Goal: Navigation & Orientation: Find specific page/section

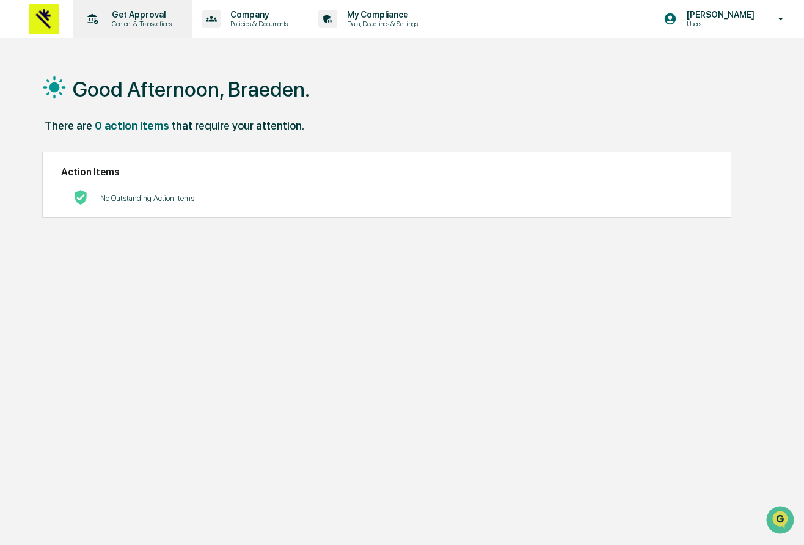
click at [132, 20] on p "Content & Transactions" at bounding box center [140, 24] width 76 height 9
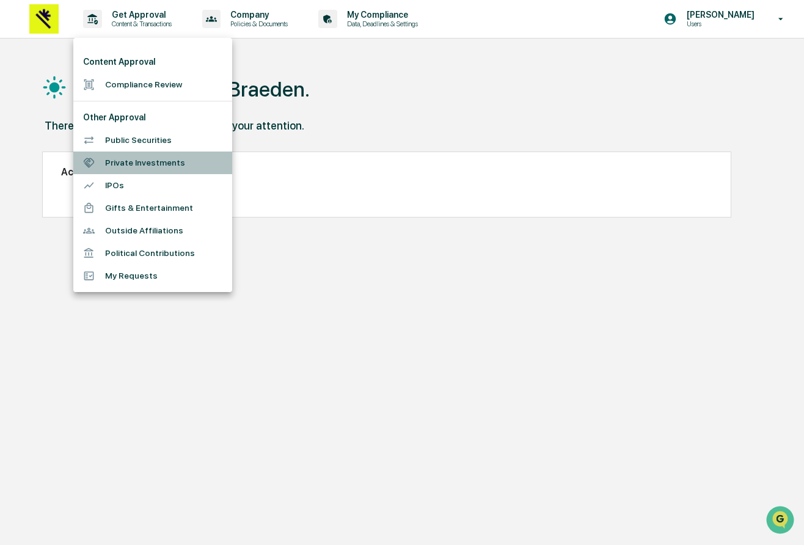
click at [149, 164] on li "Private Investments" at bounding box center [152, 162] width 159 height 23
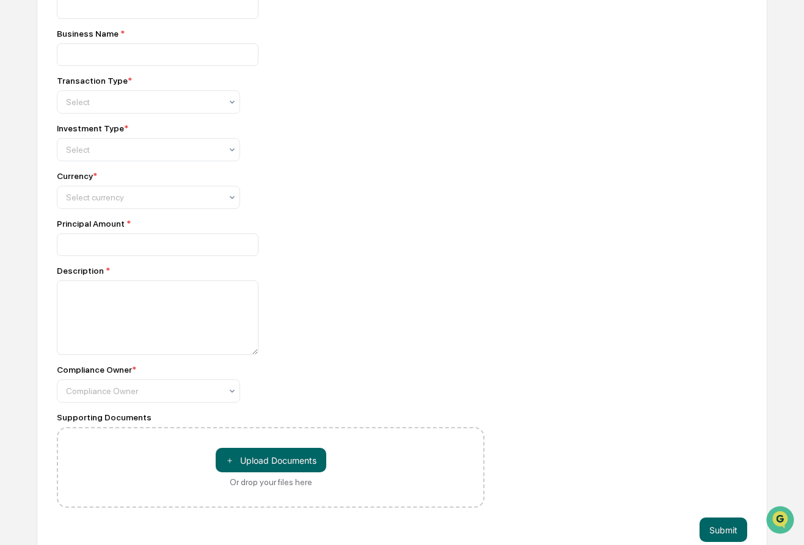
scroll to position [260, 0]
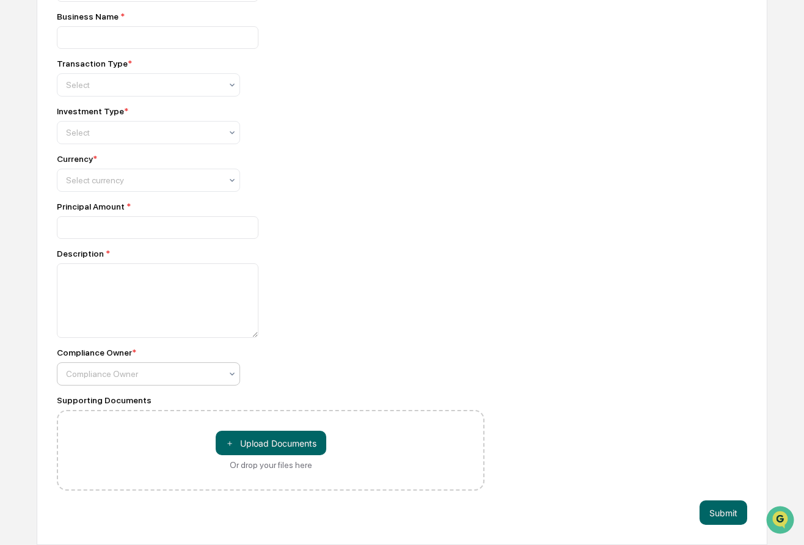
click at [173, 93] on div "Compliance Owner" at bounding box center [143, 84] width 167 height 17
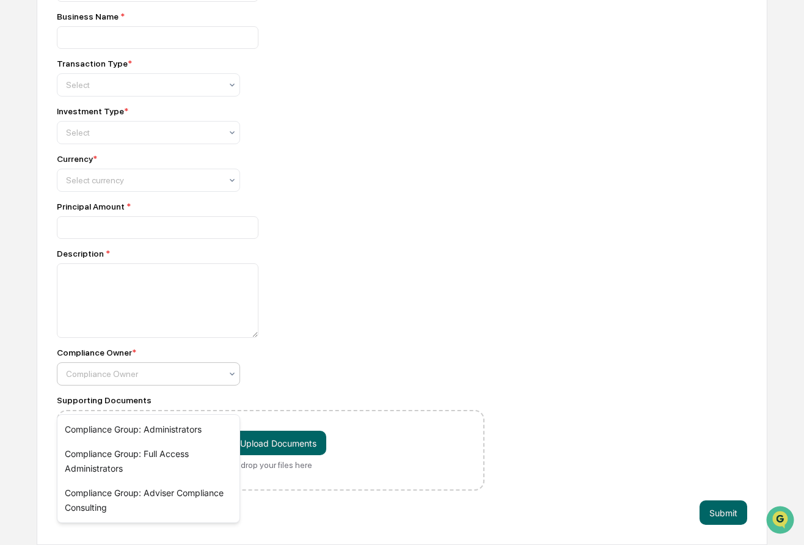
scroll to position [0, 0]
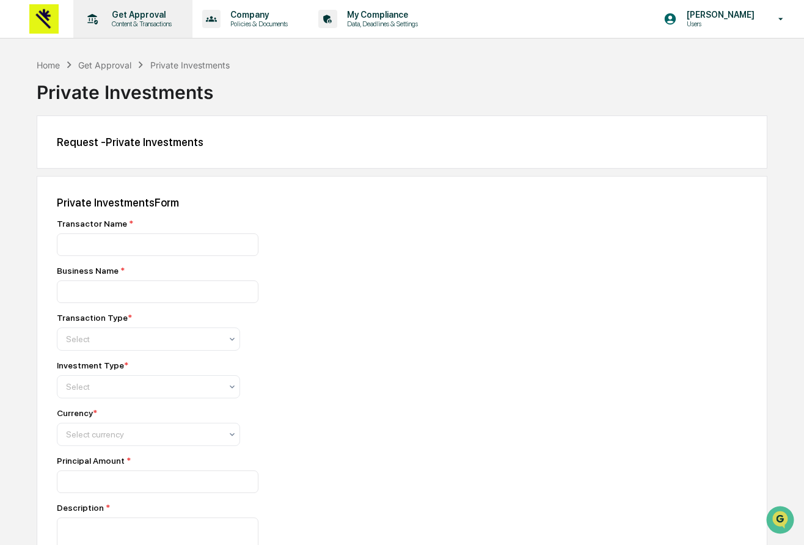
click at [141, 18] on p "Get Approval" at bounding box center [140, 15] width 76 height 10
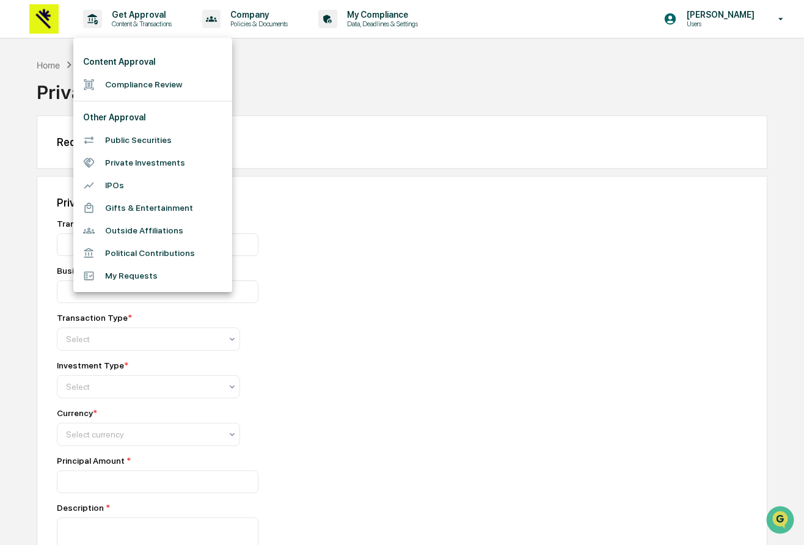
click at [387, 326] on div at bounding box center [402, 272] width 804 height 545
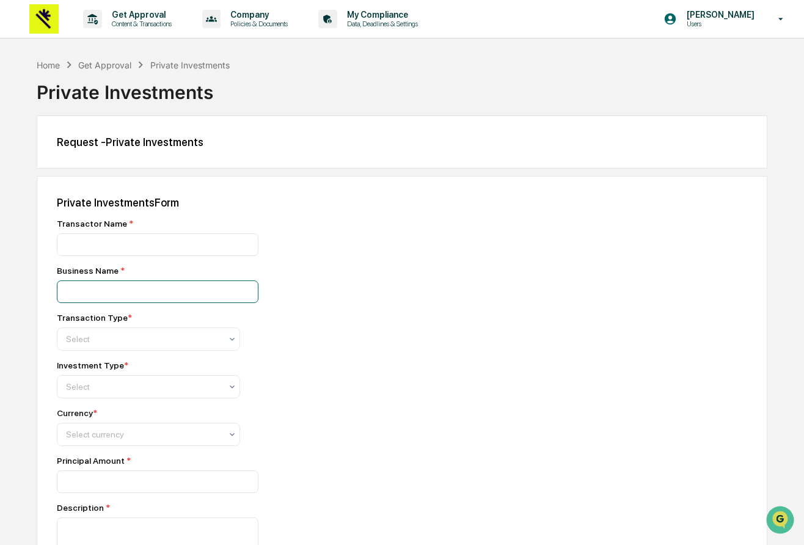
click at [206, 256] on input at bounding box center [158, 244] width 202 height 23
click at [197, 340] on div at bounding box center [143, 339] width 155 height 12
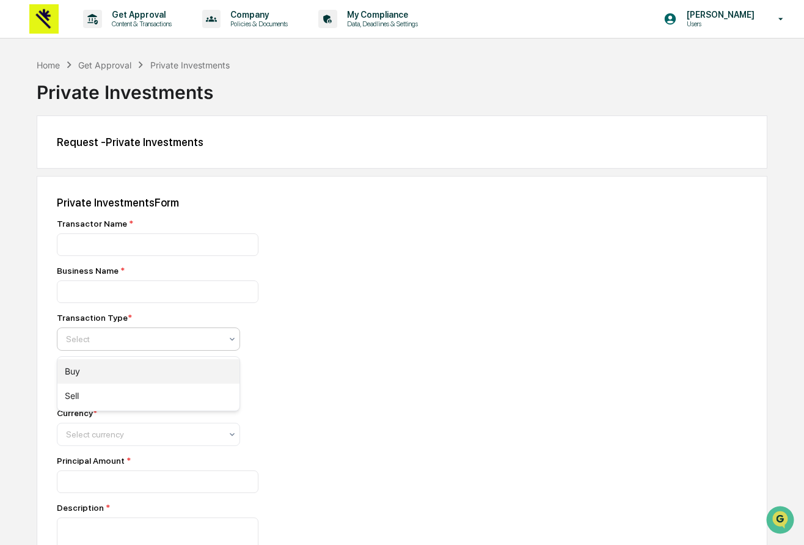
click at [178, 370] on div "Buy" at bounding box center [148, 371] width 182 height 24
click at [182, 390] on div at bounding box center [143, 386] width 155 height 12
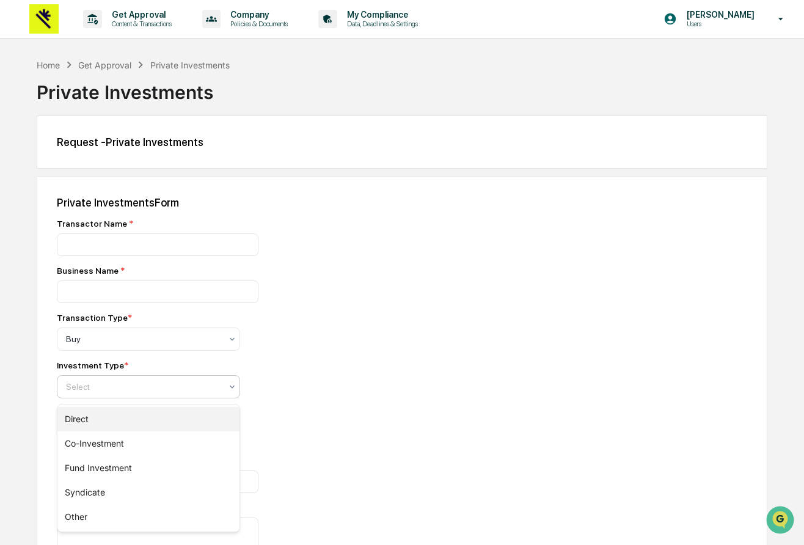
click at [176, 426] on div "Direct" at bounding box center [148, 419] width 182 height 24
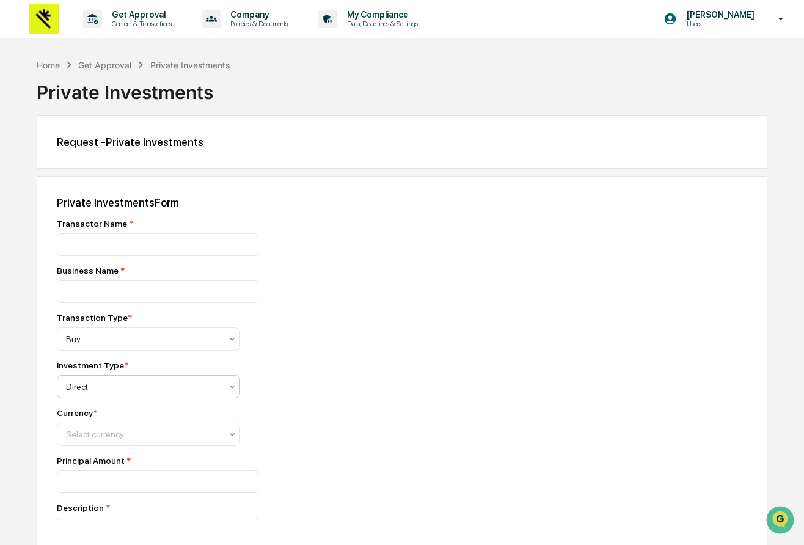
click at [176, 351] on div "Select currency" at bounding box center [148, 338] width 183 height 23
click at [327, 428] on div "Currency * Select currency" at bounding box center [270, 427] width 427 height 38
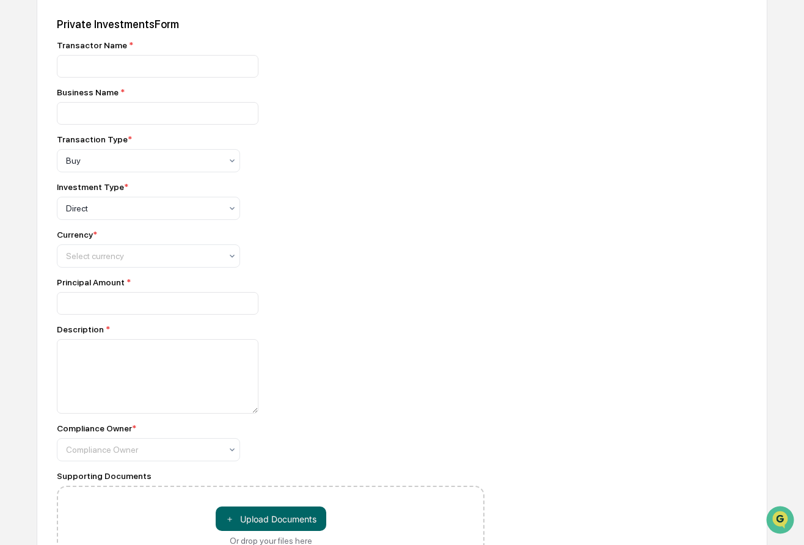
scroll to position [186, 0]
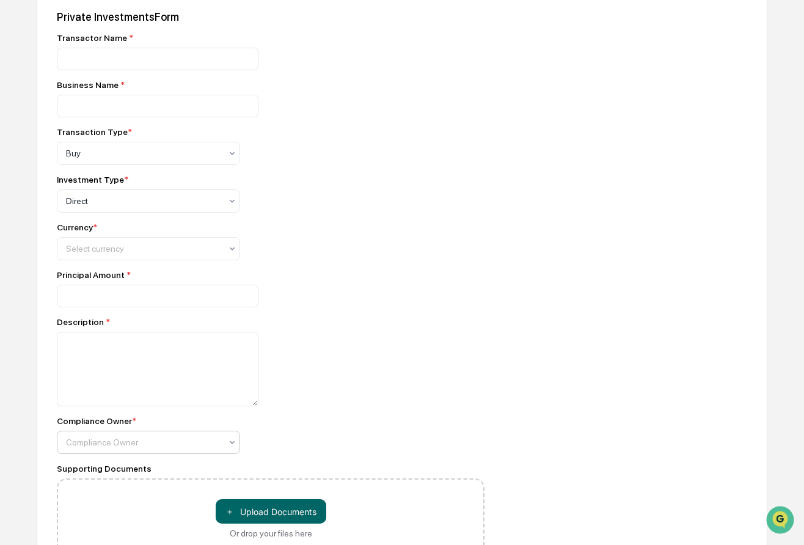
click at [163, 165] on div "Compliance Owner" at bounding box center [148, 153] width 183 height 23
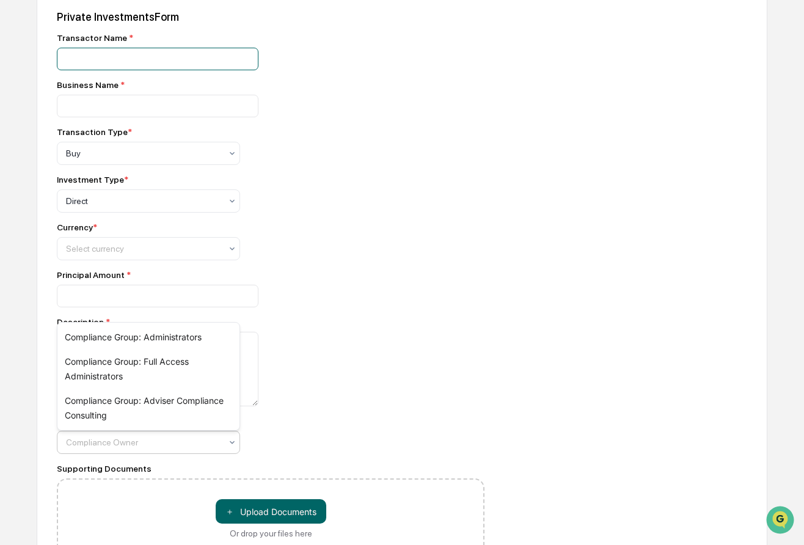
click at [137, 70] on input at bounding box center [158, 59] width 202 height 23
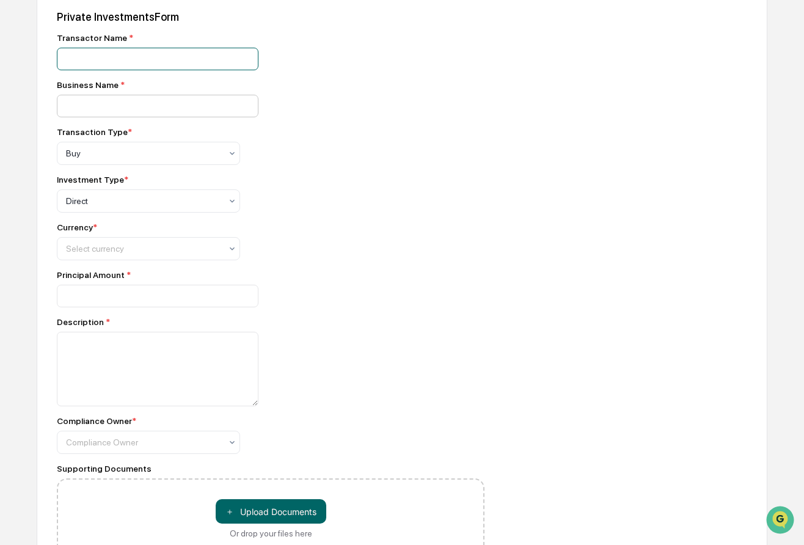
scroll to position [0, 0]
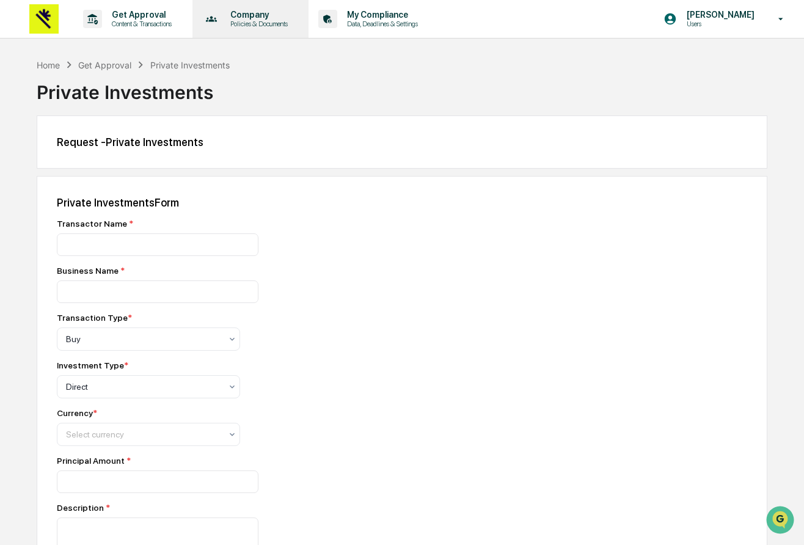
click at [260, 18] on p "Company" at bounding box center [256, 15] width 73 height 10
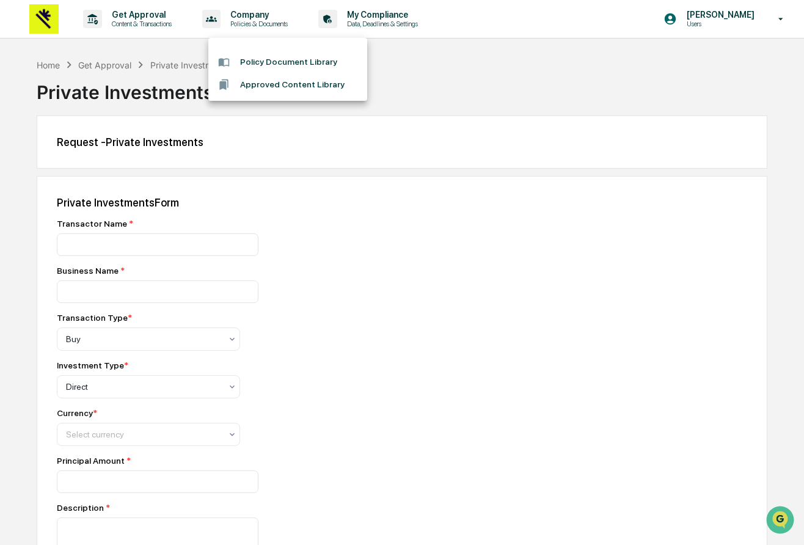
click at [373, 16] on div at bounding box center [402, 272] width 804 height 545
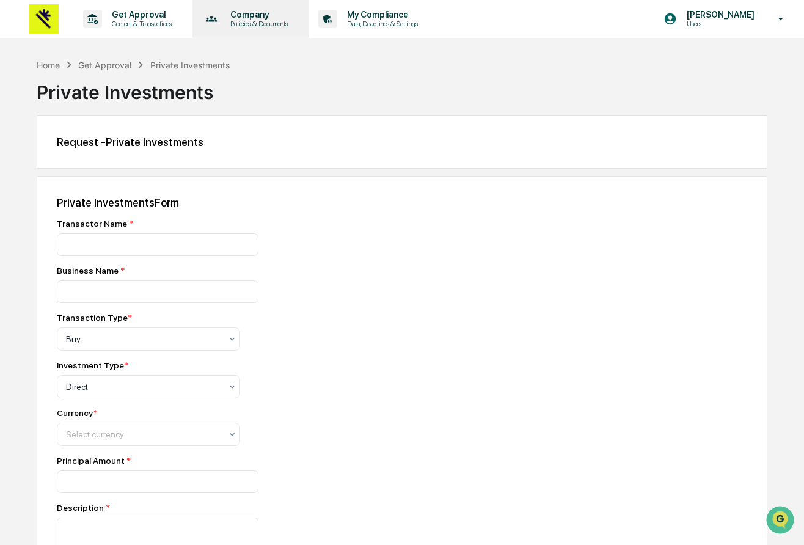
click at [288, 31] on div "Company Policies & Documents" at bounding box center [249, 19] width 104 height 38
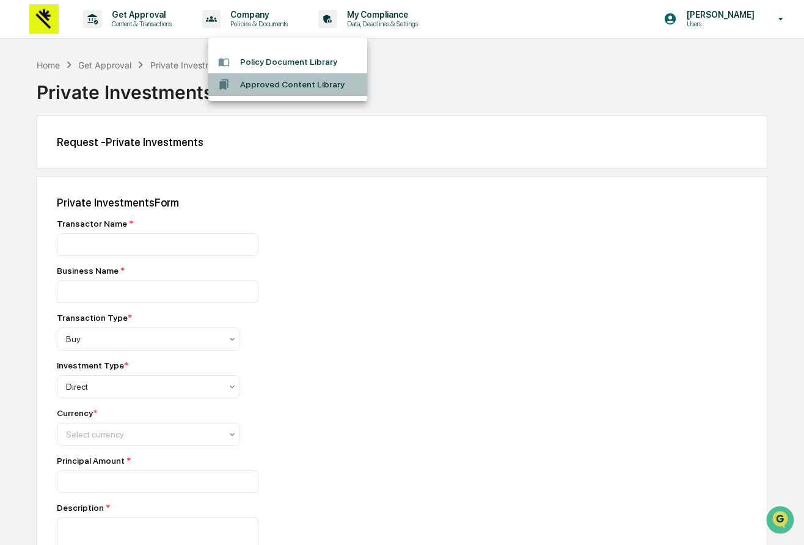
click at [291, 85] on li "Approved Content Library" at bounding box center [287, 84] width 159 height 23
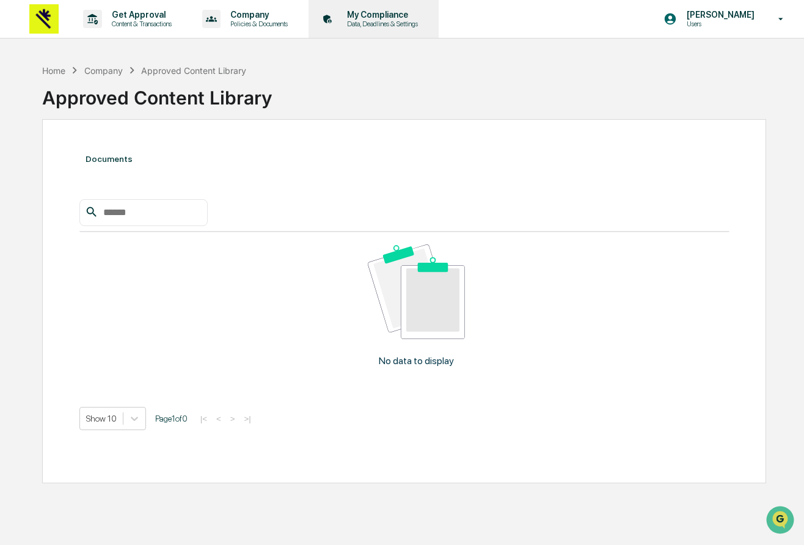
click at [371, 29] on div "My Compliance Data, Deadlines & Settings" at bounding box center [372, 19] width 118 height 38
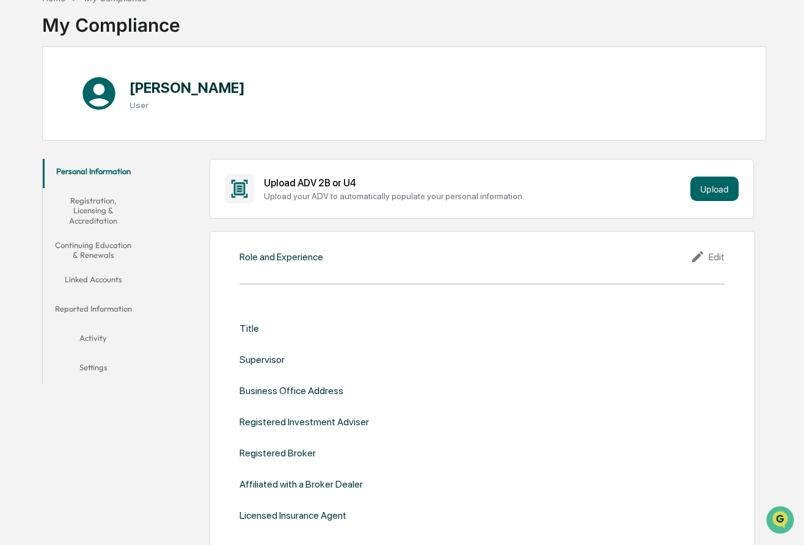
scroll to position [71, 0]
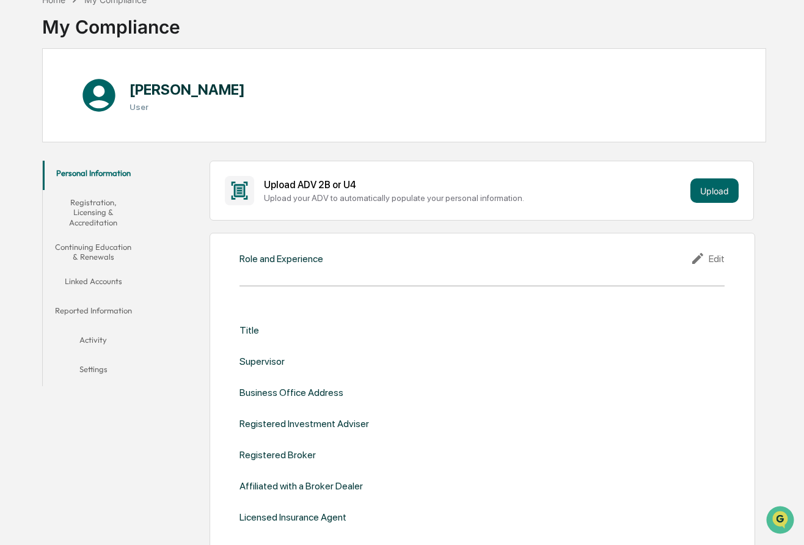
click at [119, 298] on button "Reported Information" at bounding box center [93, 312] width 101 height 29
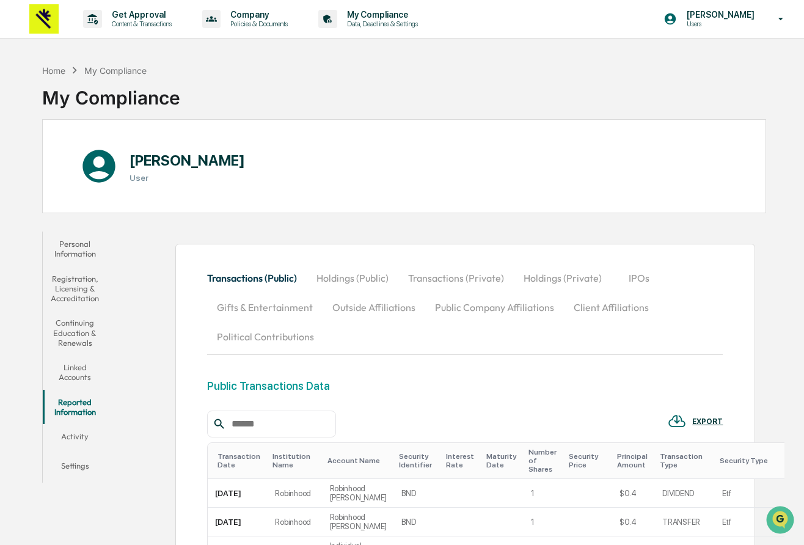
click at [287, 335] on button "Political Contributions" at bounding box center [265, 336] width 117 height 29
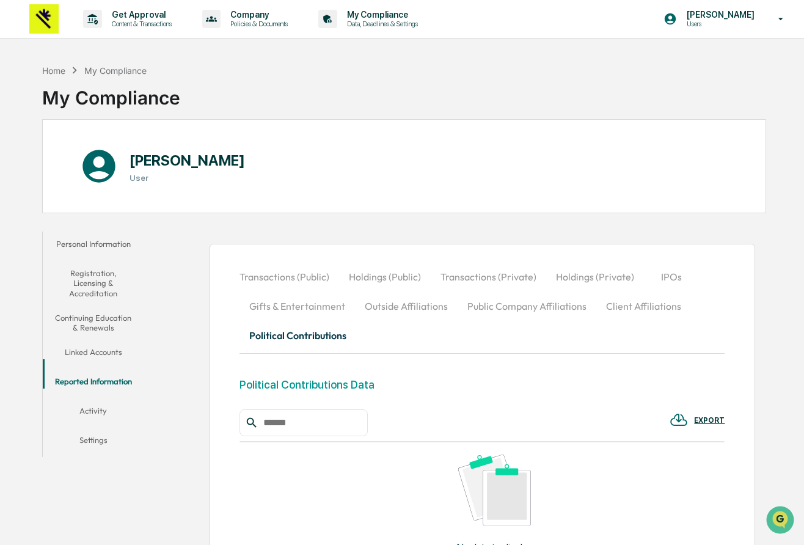
click at [378, 275] on button "Holdings (Public)" at bounding box center [385, 276] width 92 height 29
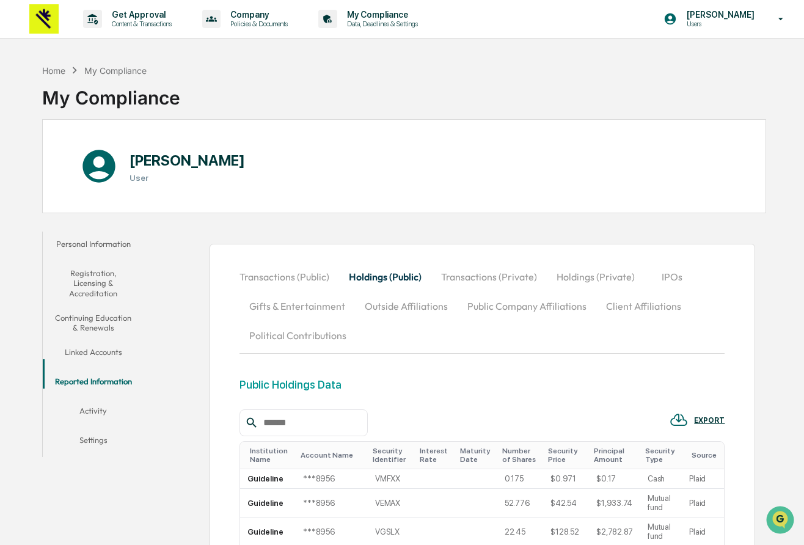
click at [40, 13] on img at bounding box center [43, 18] width 29 height 29
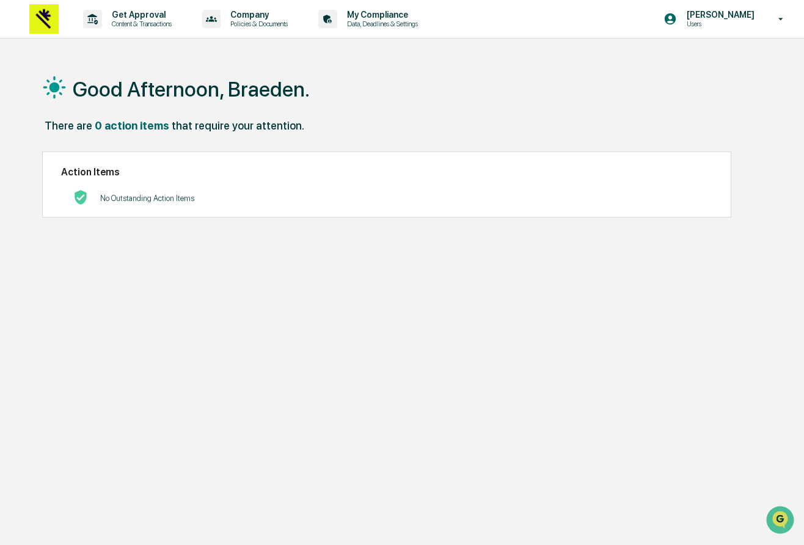
click at [42, 16] on img at bounding box center [43, 18] width 29 height 29
